Goal: Entertainment & Leisure: Consume media (video, audio)

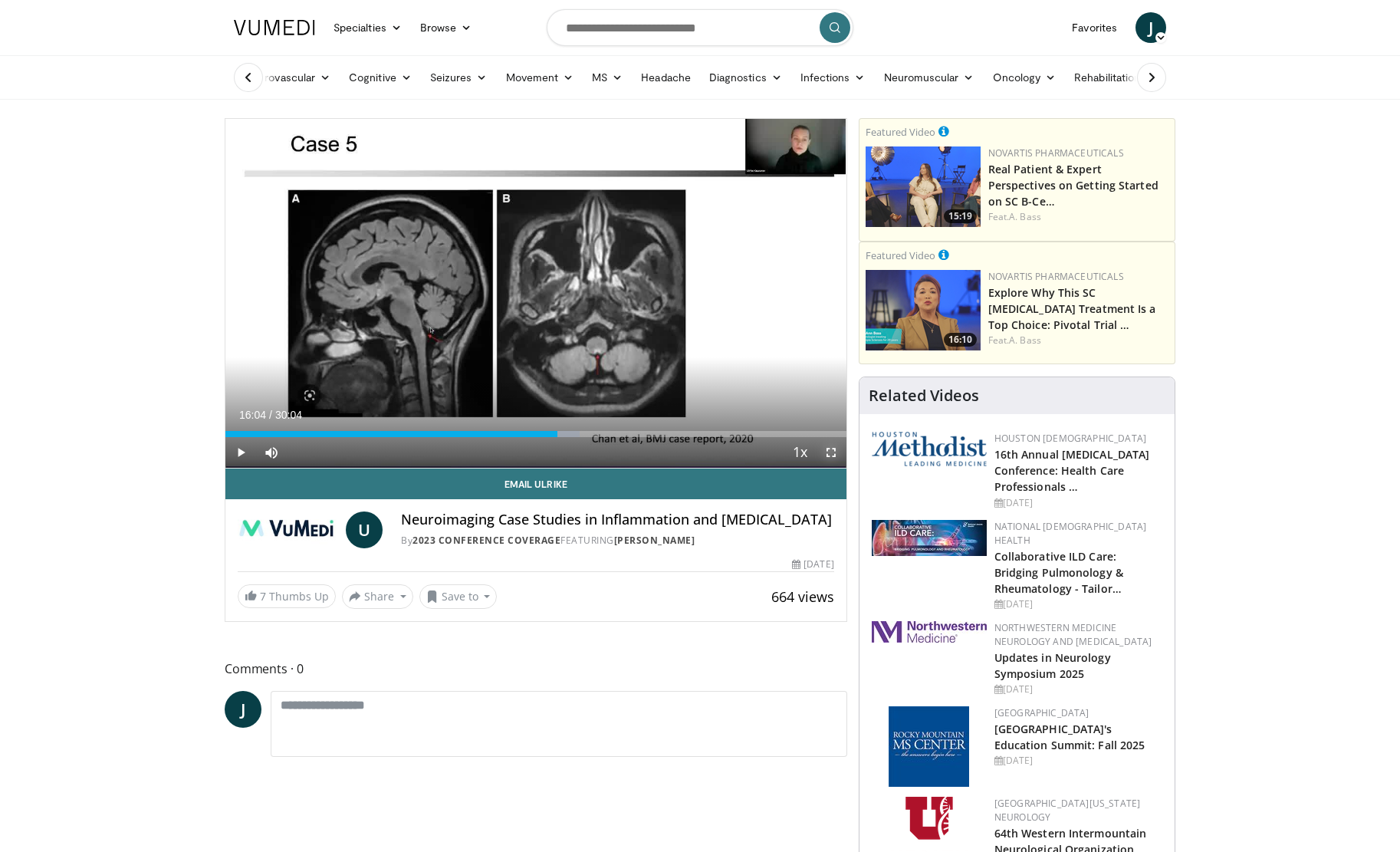
click at [832, 452] on span "Video Player" at bounding box center [832, 452] width 31 height 31
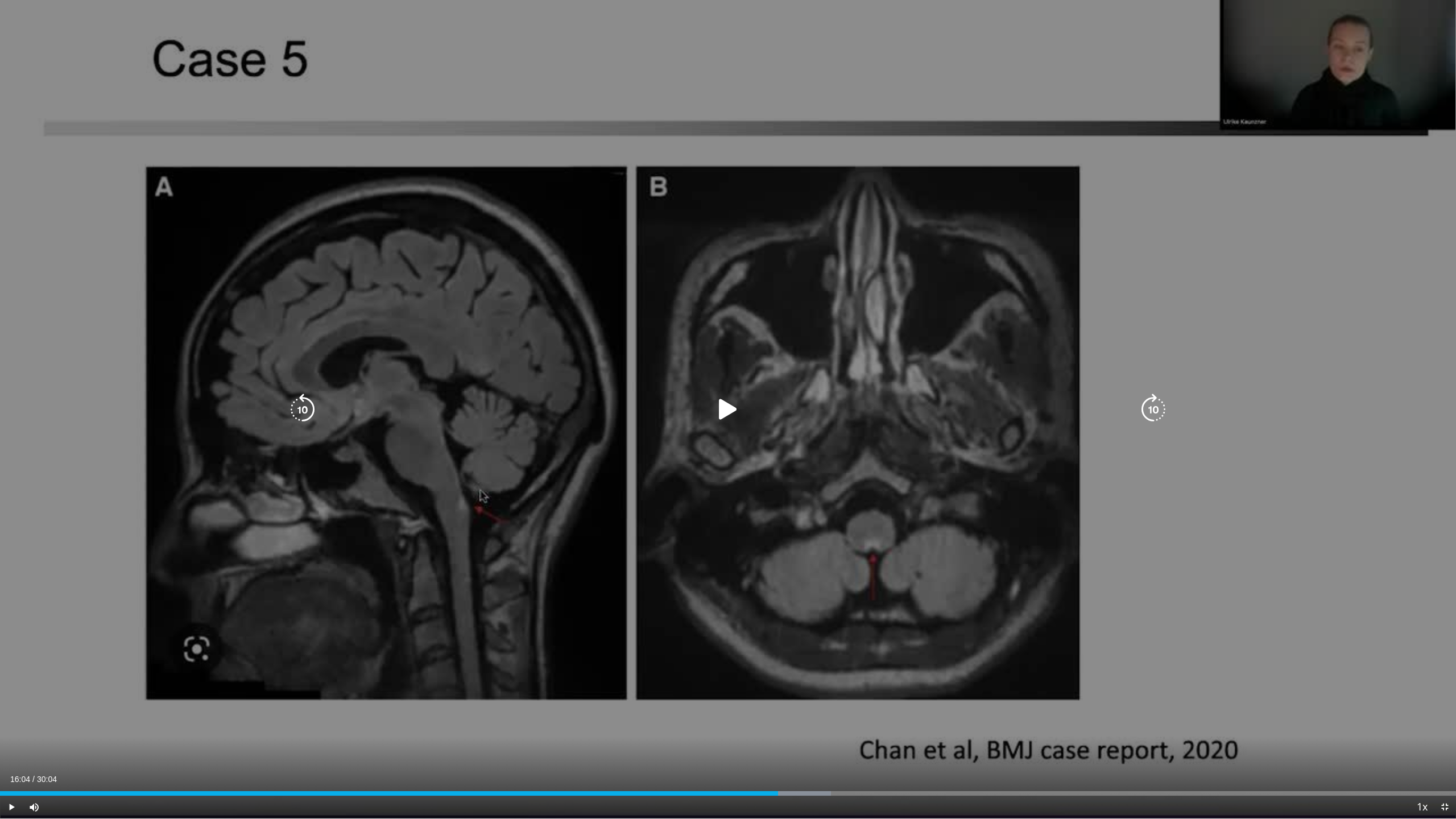
click at [727, 407] on icon "Video Player" at bounding box center [727, 409] width 32 height 32
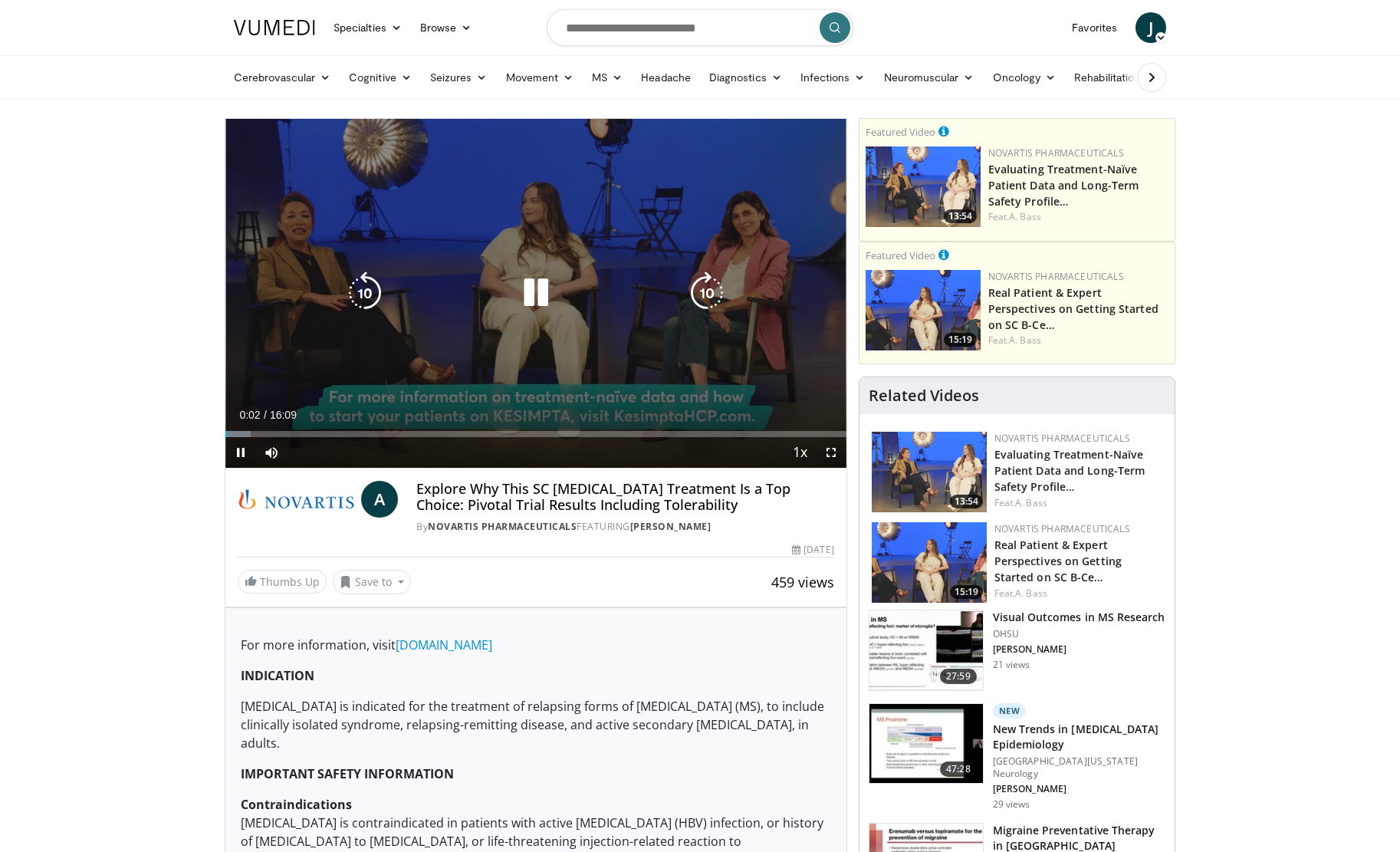
click at [537, 291] on icon "Video Player" at bounding box center [536, 292] width 43 height 43
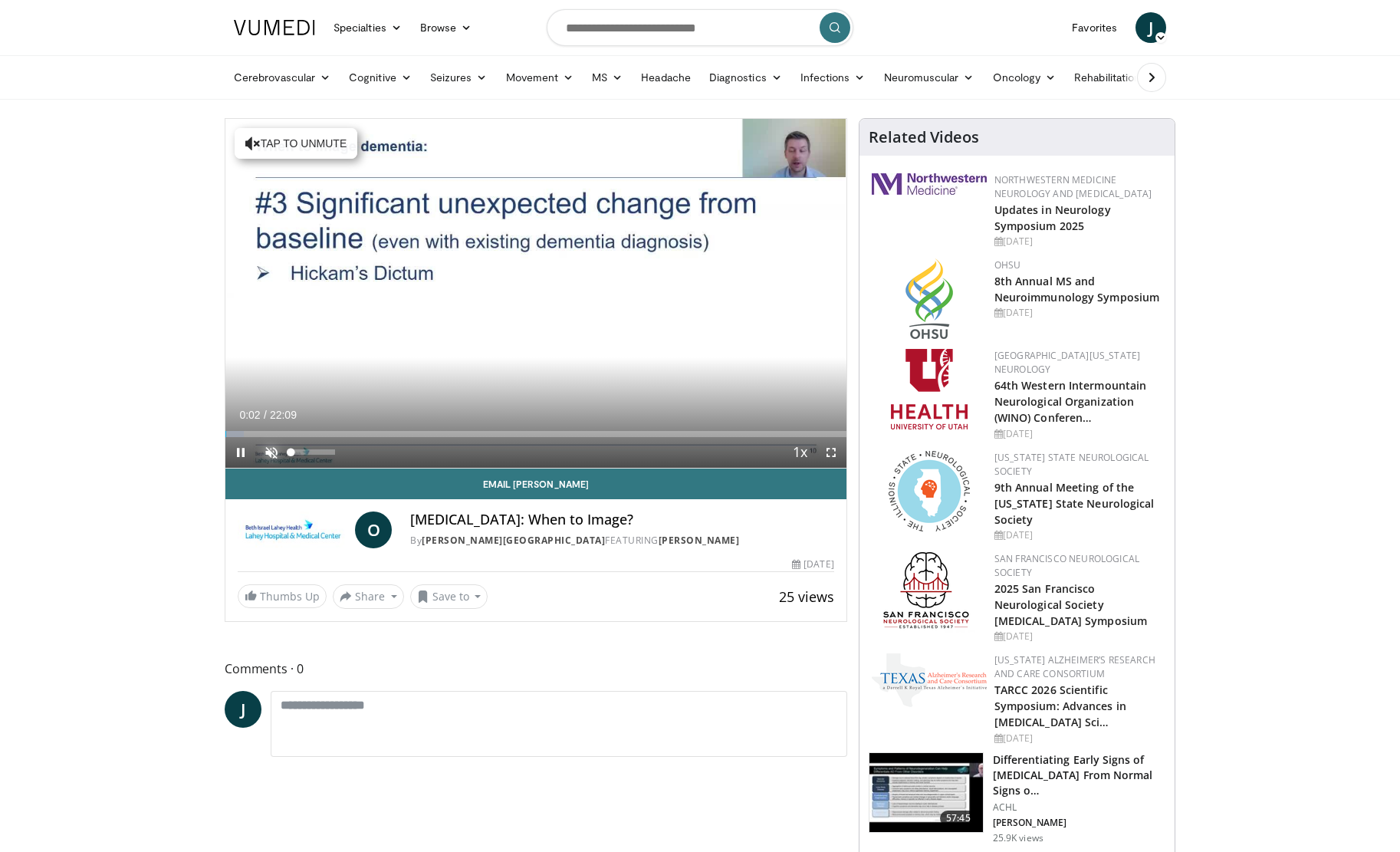
click at [270, 451] on span "Video Player" at bounding box center [271, 452] width 31 height 31
click at [831, 451] on span "Video Player" at bounding box center [832, 452] width 31 height 31
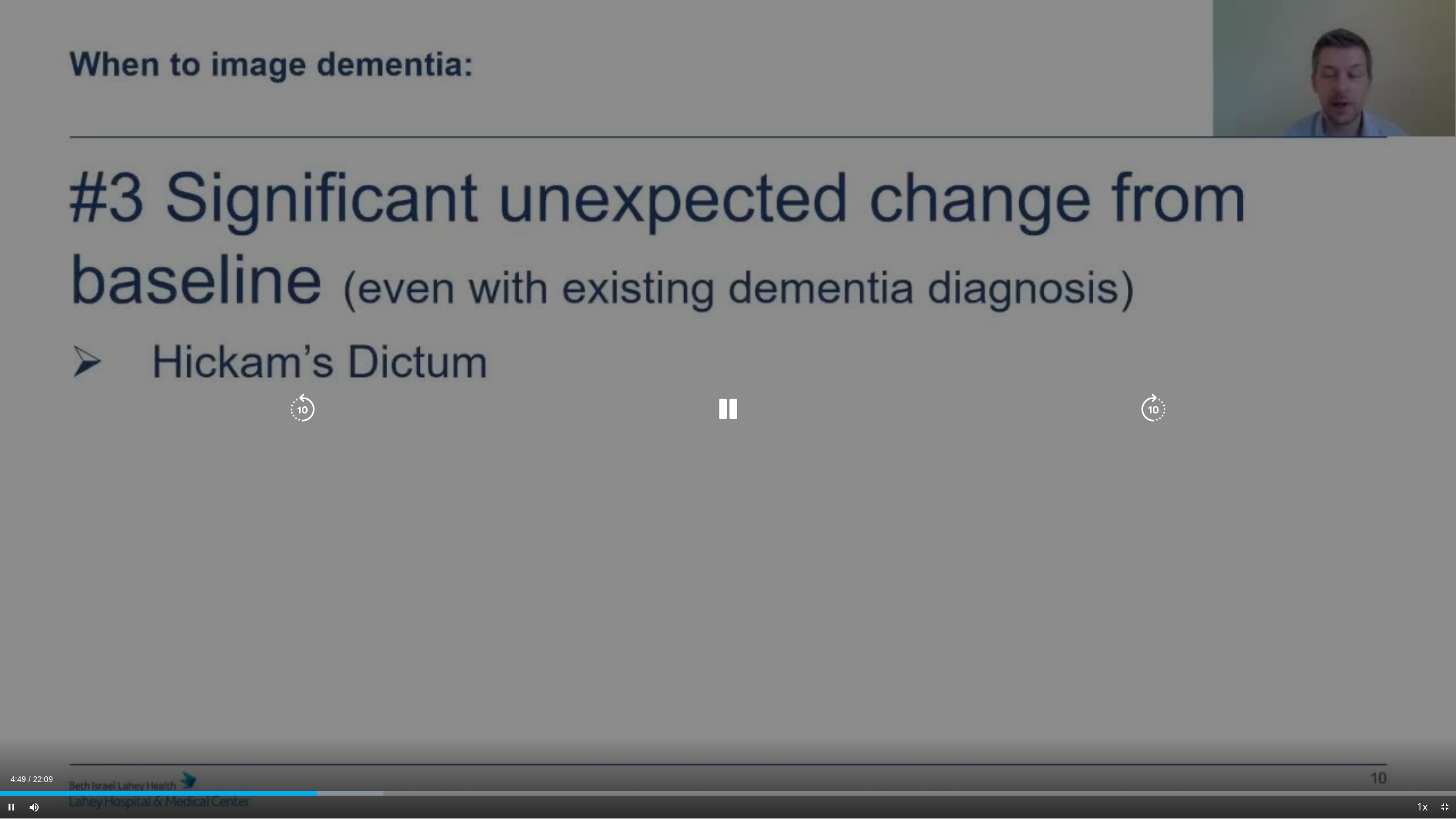
click at [766, 531] on div "10 seconds Tap to unmute" at bounding box center [728, 409] width 1456 height 818
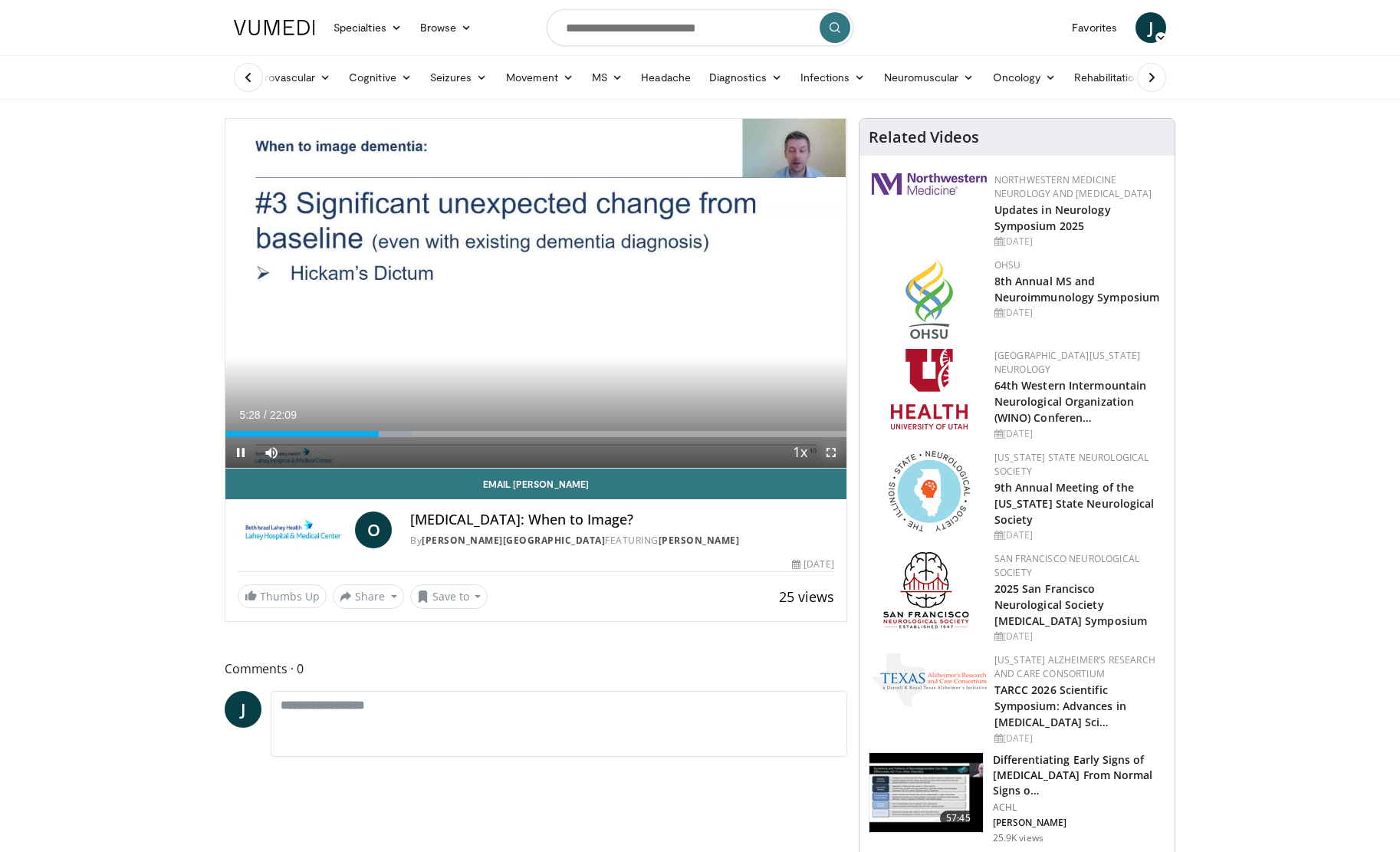
click at [836, 455] on span "Video Player" at bounding box center [832, 452] width 31 height 31
click at [832, 453] on span "Video Player" at bounding box center [832, 452] width 31 height 31
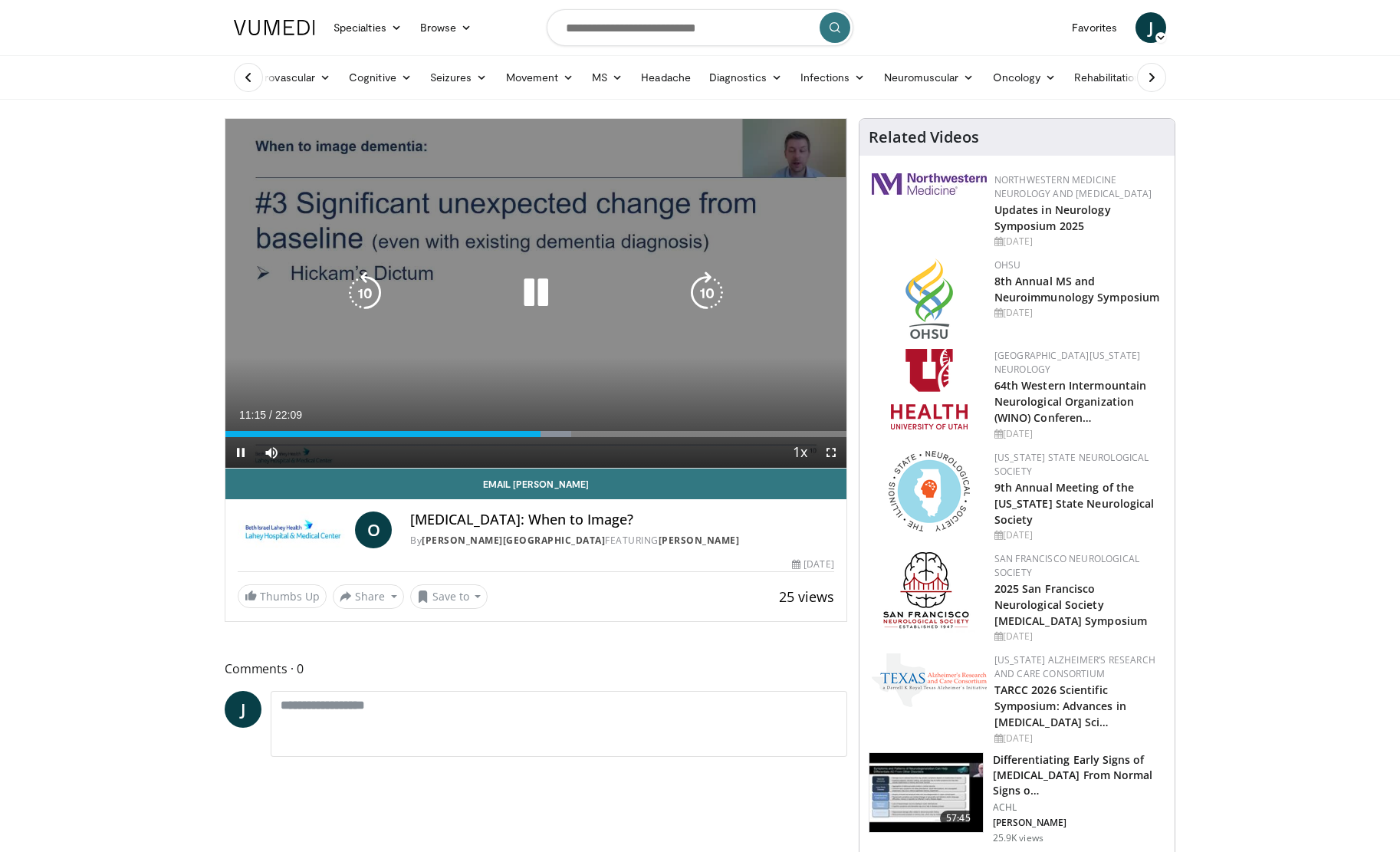
click at [536, 295] on icon "Video Player" at bounding box center [536, 292] width 43 height 43
click at [536, 288] on icon "Video Player" at bounding box center [536, 292] width 43 height 43
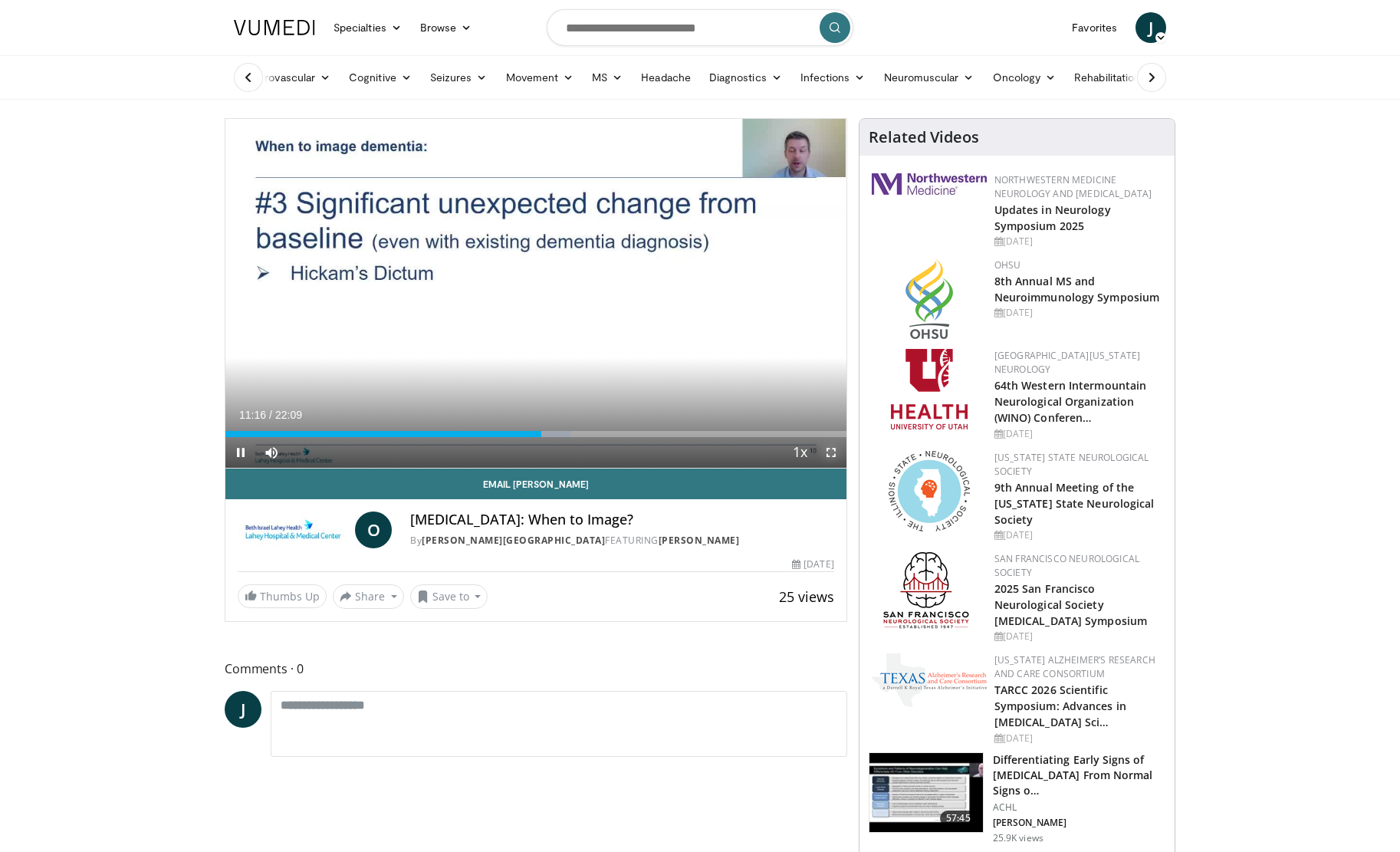
click at [833, 451] on span "Video Player" at bounding box center [832, 452] width 31 height 31
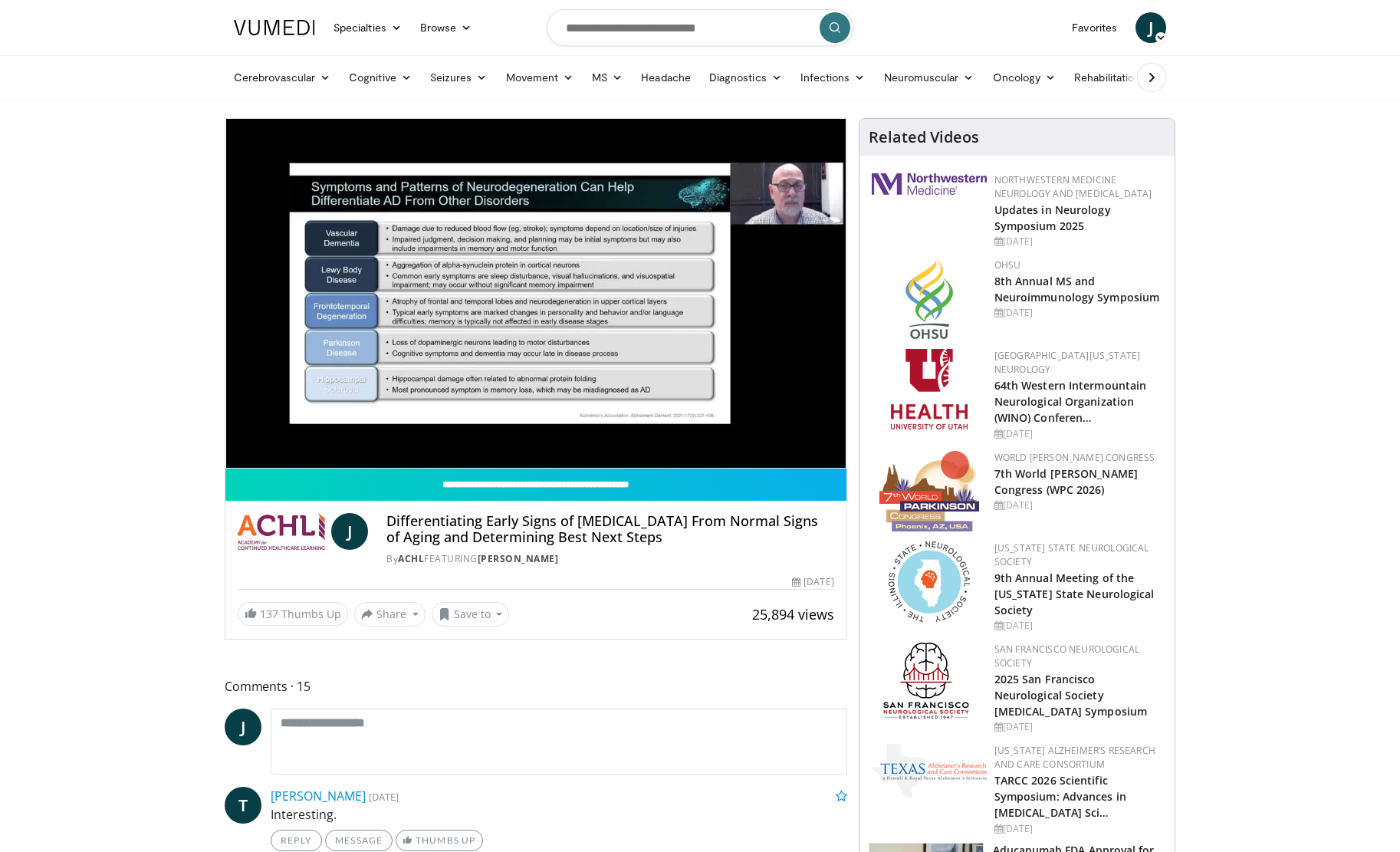
click at [1148, 78] on icon at bounding box center [1151, 77] width 15 height 15
click at [252, 77] on icon at bounding box center [248, 77] width 15 height 15
click at [289, 76] on link "Cerebrovascular" at bounding box center [281, 77] width 115 height 31
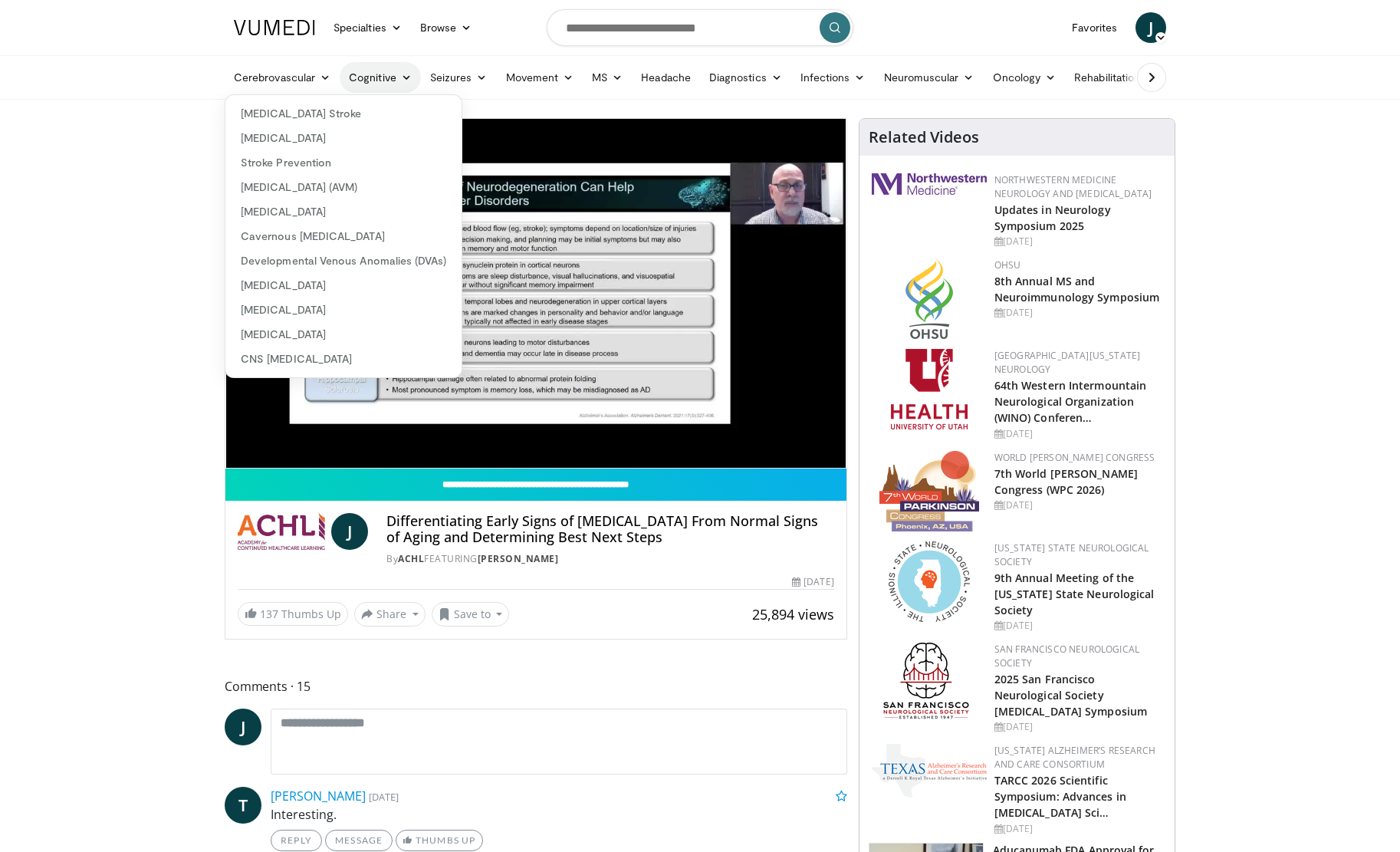
click at [371, 77] on link "Cognitive" at bounding box center [380, 77] width 82 height 31
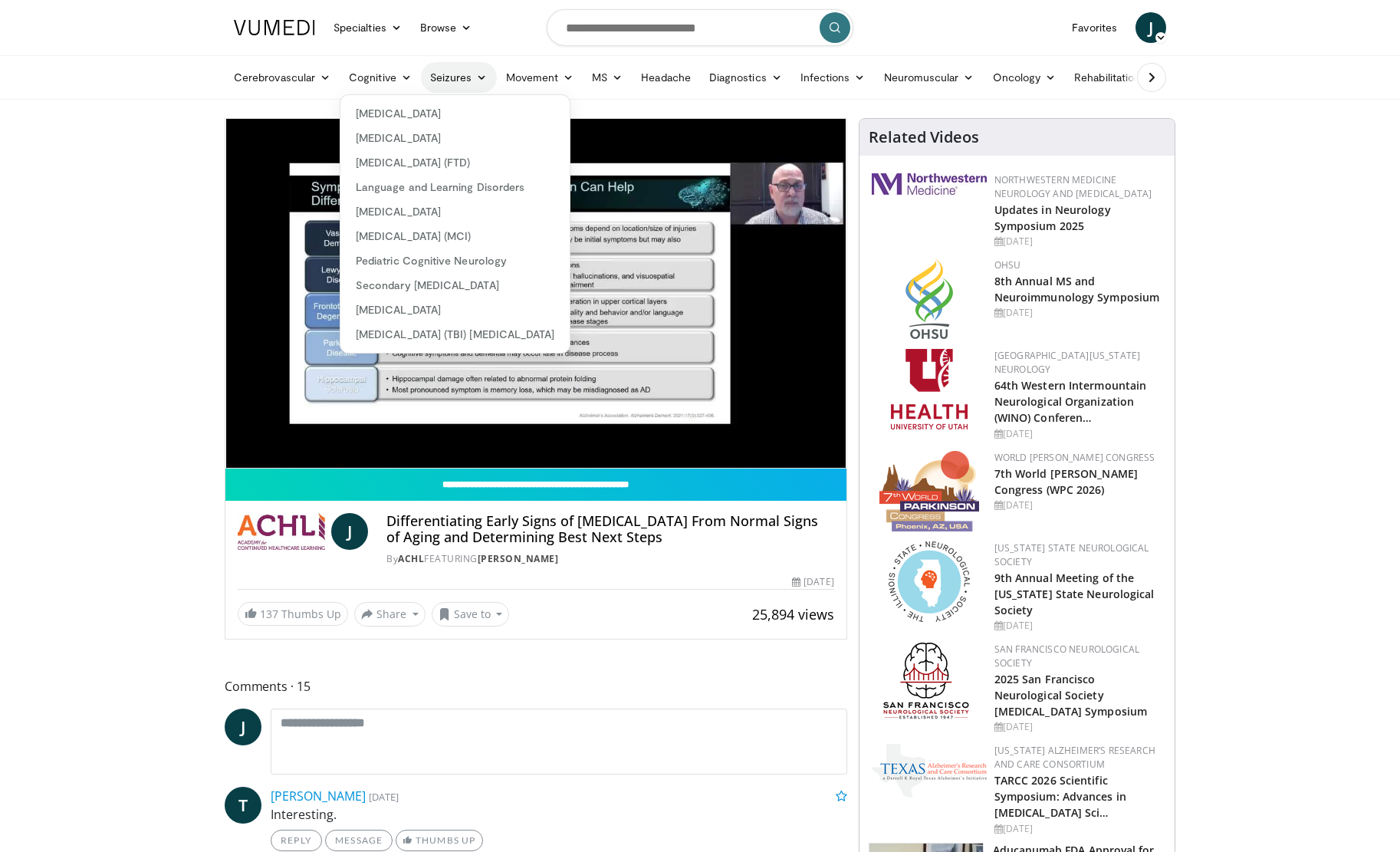
click at [460, 72] on link "Seizures" at bounding box center [459, 77] width 76 height 31
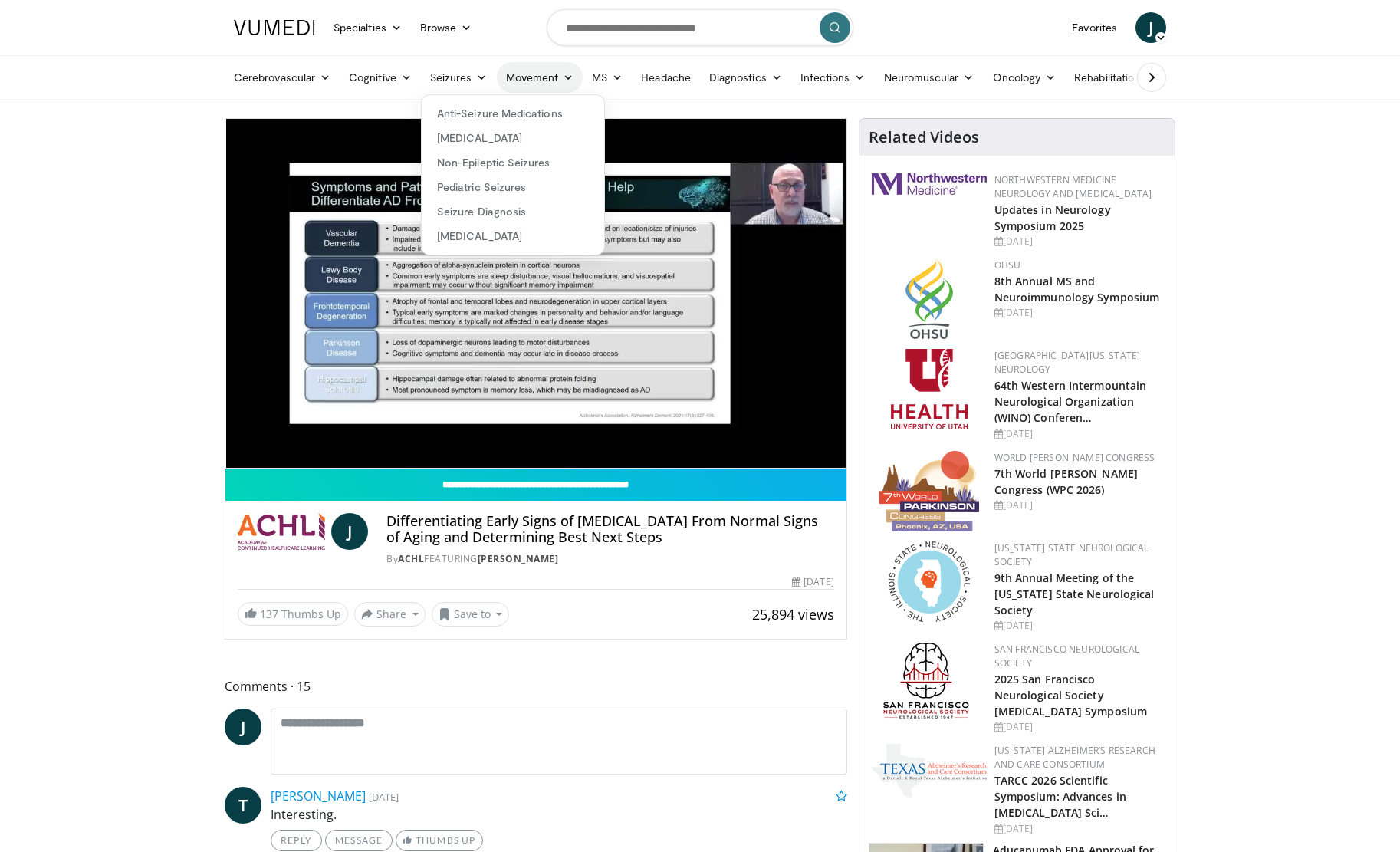
click at [542, 78] on link "Movement" at bounding box center [539, 77] width 86 height 31
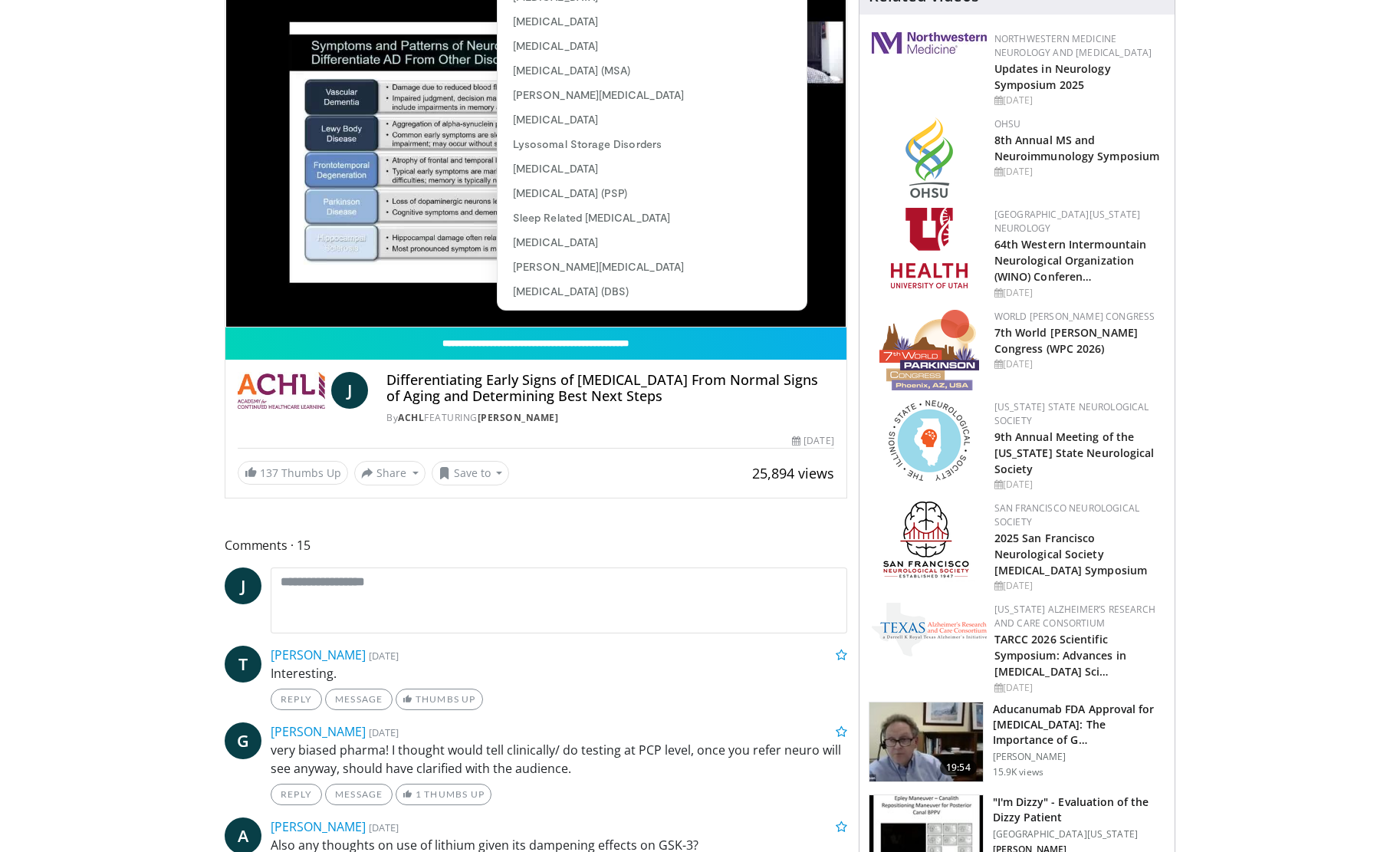
scroll to position [52, 0]
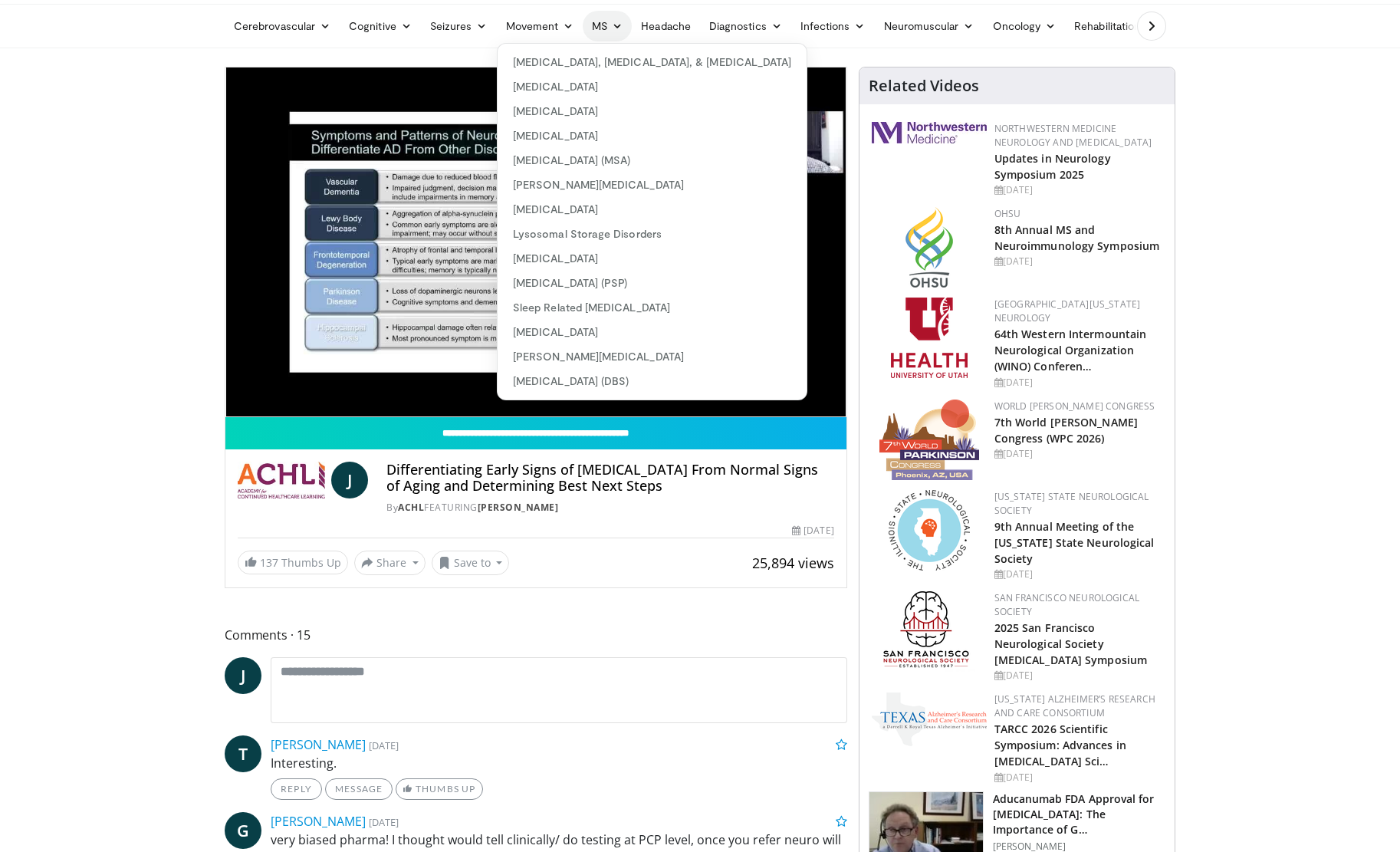
click at [602, 30] on link "MS" at bounding box center [607, 26] width 49 height 31
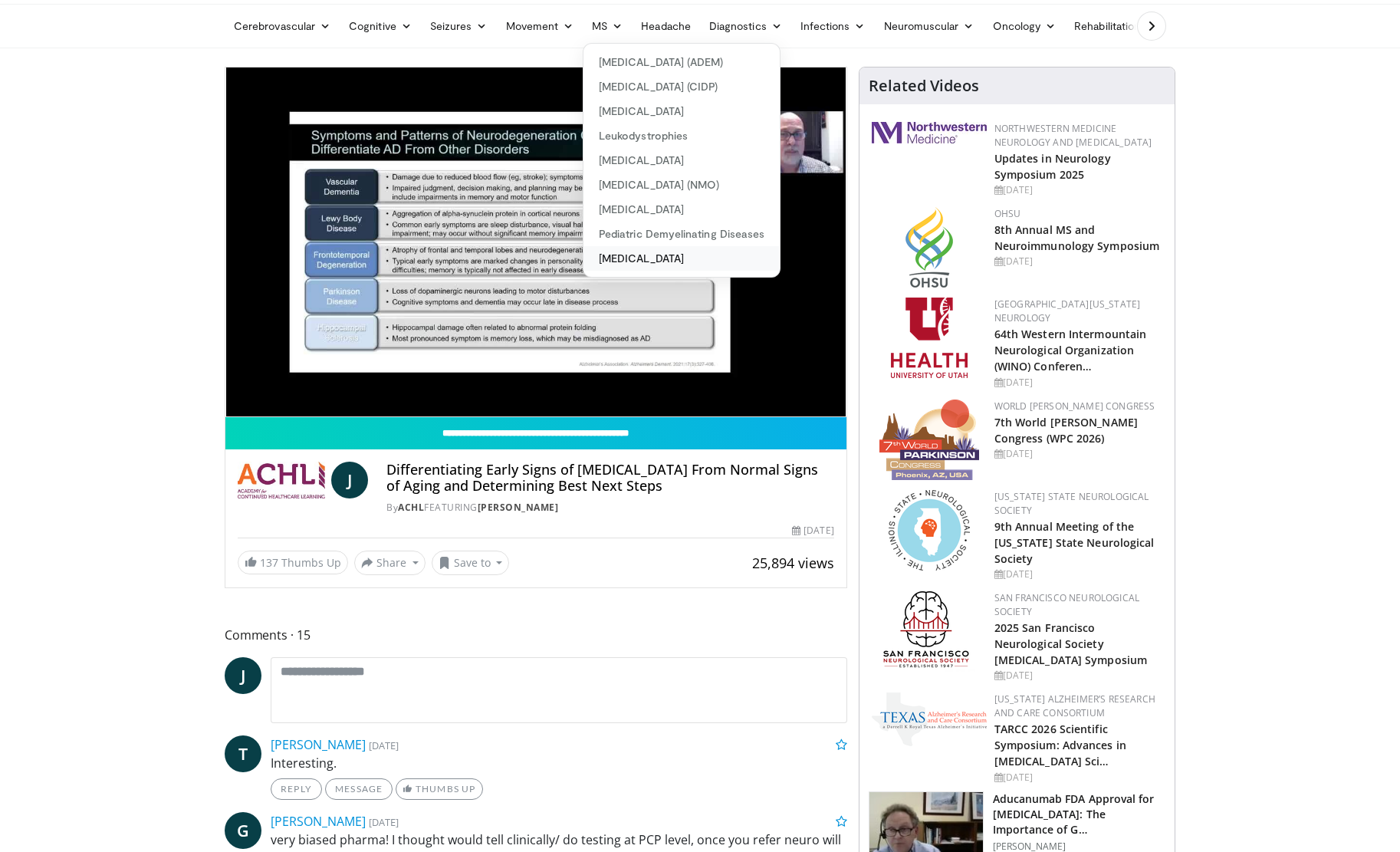
click at [680, 258] on link "[MEDICAL_DATA]" at bounding box center [682, 258] width 196 height 25
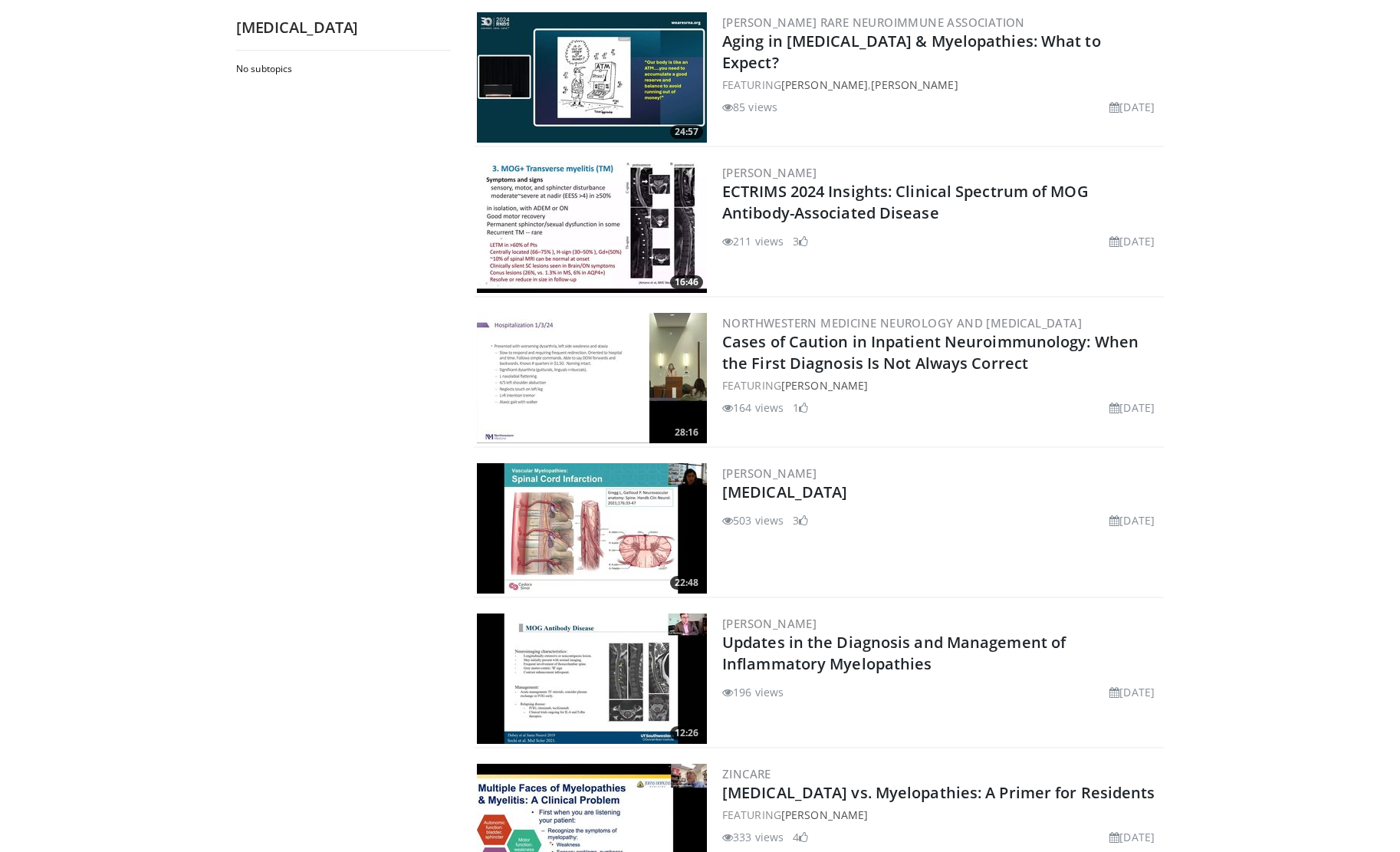
scroll to position [1405, 0]
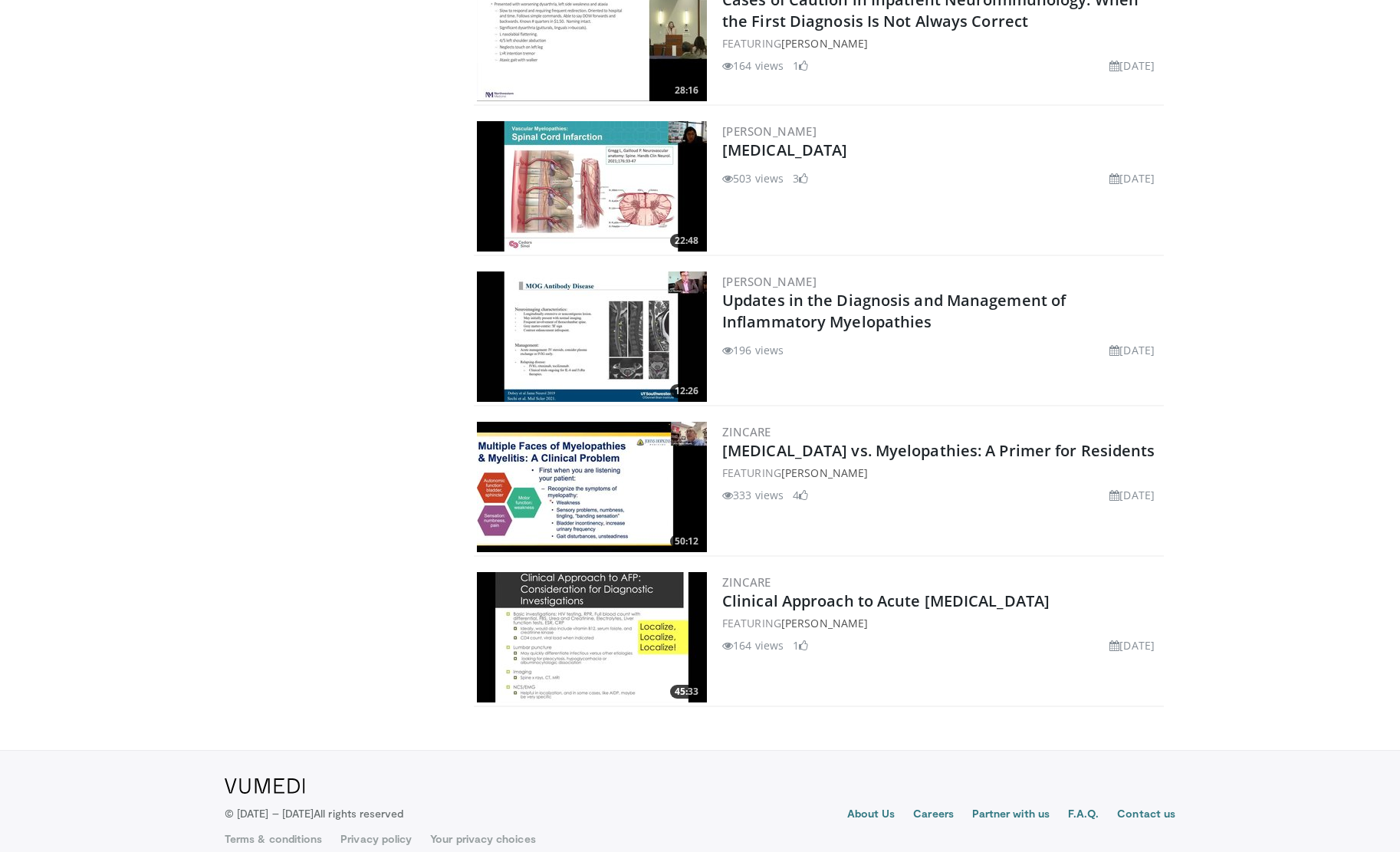
click at [579, 181] on img at bounding box center [591, 186] width 230 height 131
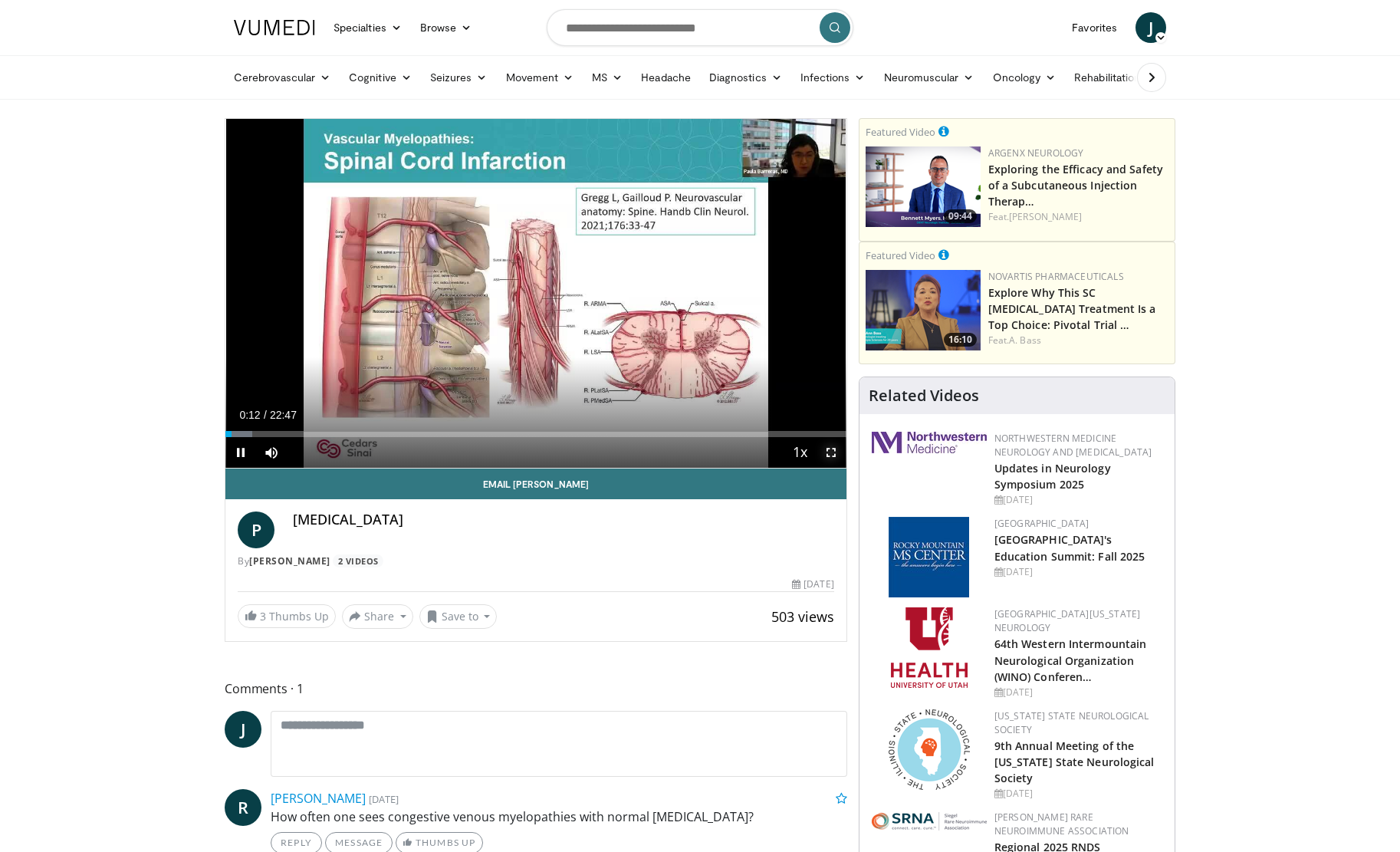
click at [834, 454] on span "Video Player" at bounding box center [832, 452] width 31 height 31
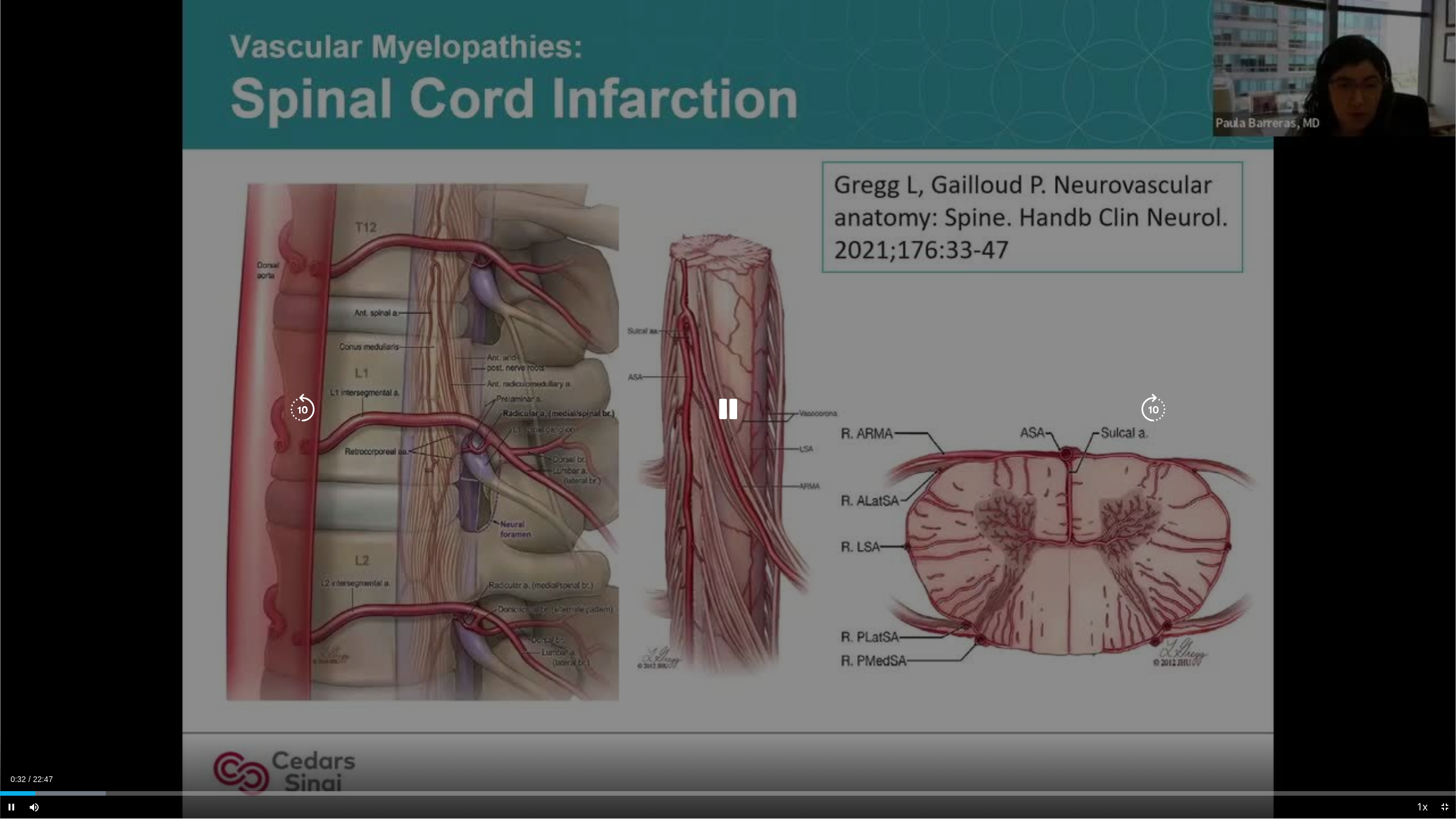
click at [730, 412] on icon "Video Player" at bounding box center [727, 409] width 32 height 32
